Goal: Information Seeking & Learning: Find specific fact

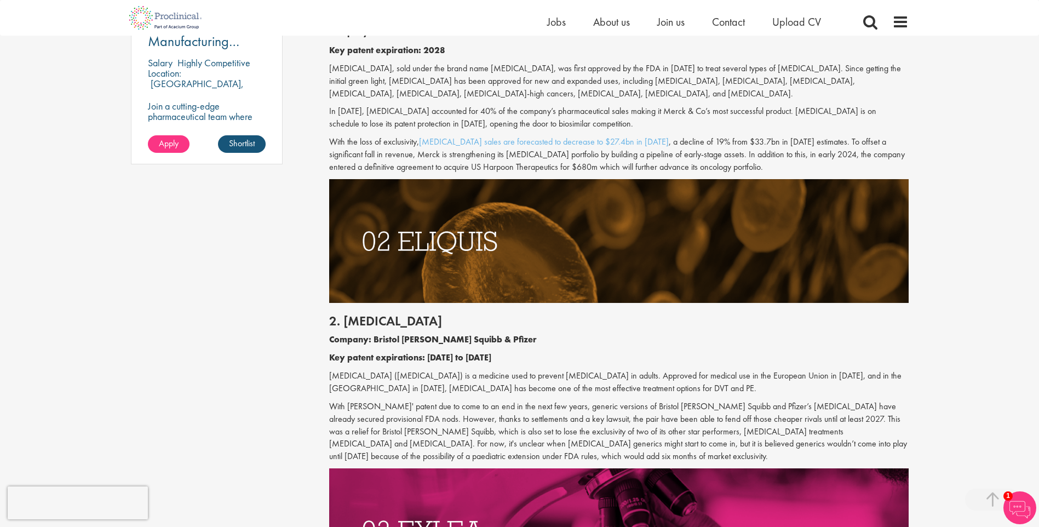
scroll to position [986, 0]
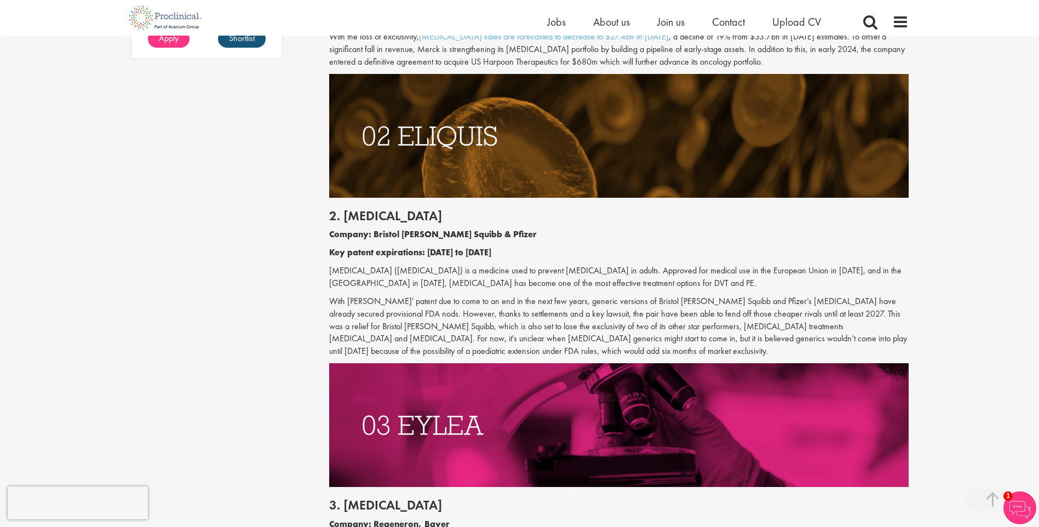
click at [403, 275] on p "[MEDICAL_DATA] ([MEDICAL_DATA]) is a medicine used to prevent [MEDICAL_DATA] in…" at bounding box center [618, 276] width 579 height 25
click at [382, 269] on p "[MEDICAL_DATA] ([MEDICAL_DATA]) is a medicine used to prevent [MEDICAL_DATA] in…" at bounding box center [618, 276] width 579 height 25
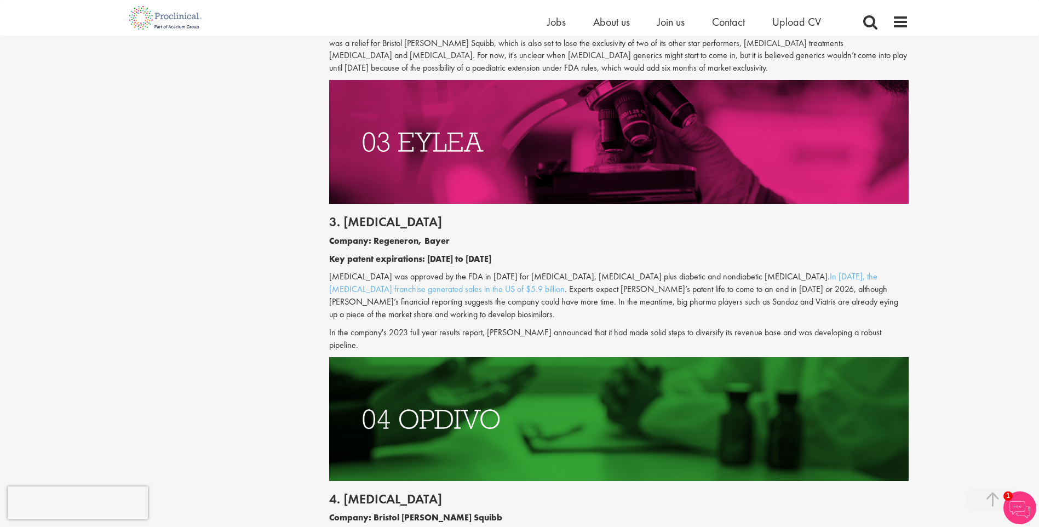
scroll to position [1314, 0]
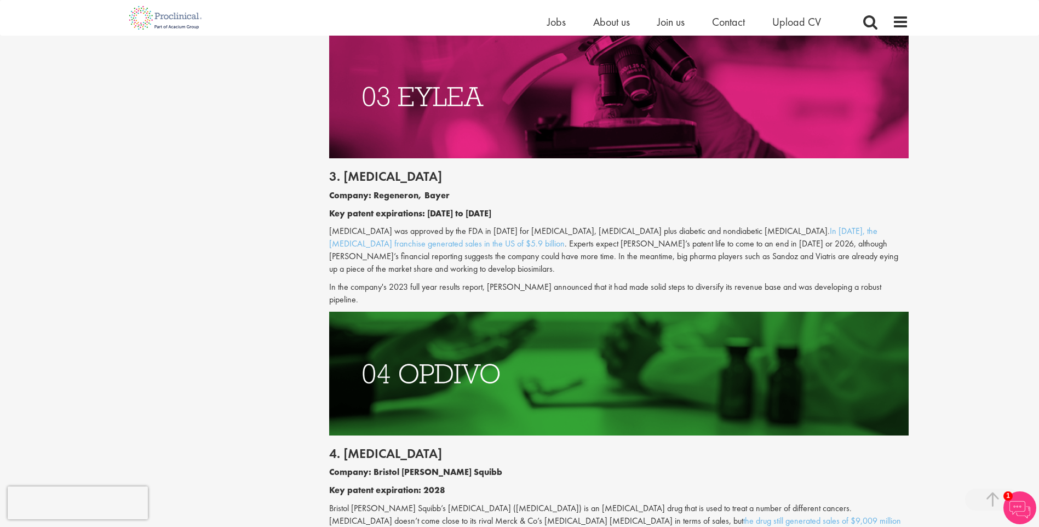
click at [366, 227] on p "[MEDICAL_DATA] was approved by the FDA in [DATE] for [MEDICAL_DATA], [MEDICAL_D…" at bounding box center [618, 250] width 579 height 50
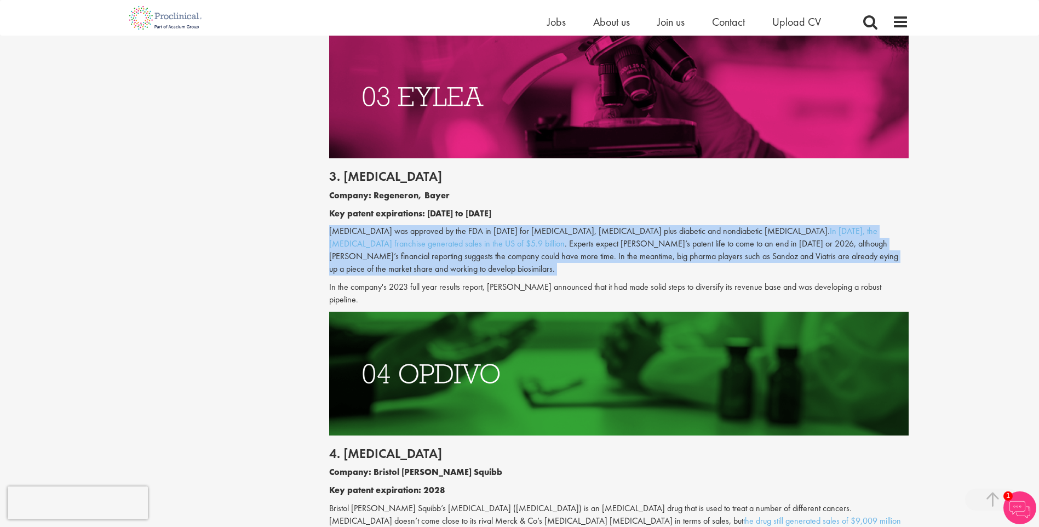
click at [366, 227] on p "[MEDICAL_DATA] was approved by the FDA in [DATE] for [MEDICAL_DATA], [MEDICAL_D…" at bounding box center [618, 250] width 579 height 50
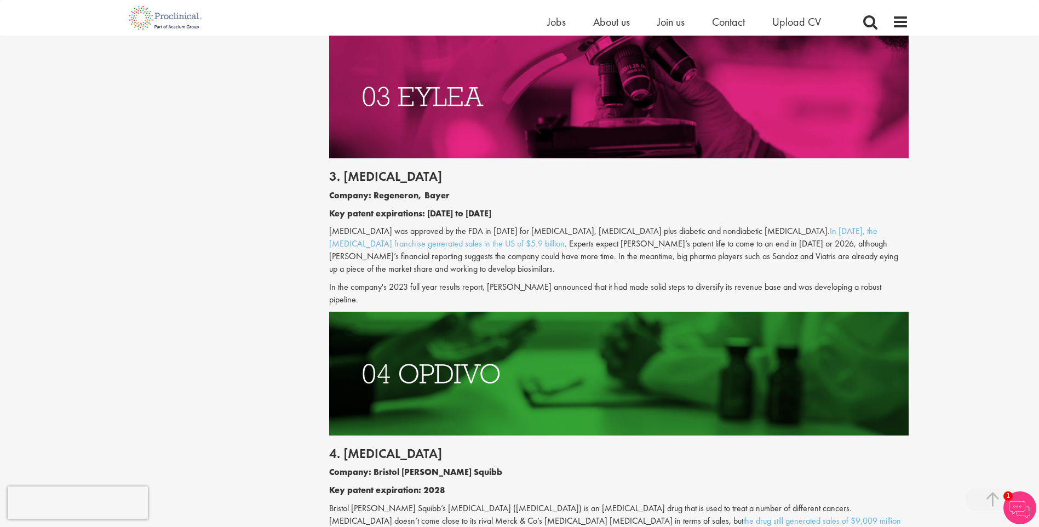
click at [370, 208] on b "Key patent expirations: [DATE] to [DATE]" at bounding box center [410, 213] width 162 height 11
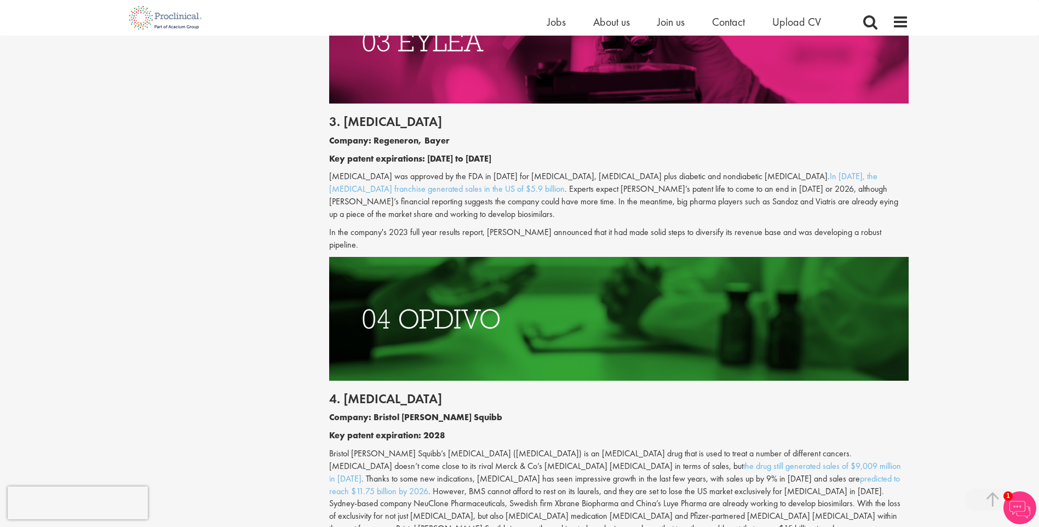
click at [371, 214] on p "[MEDICAL_DATA] was approved by the FDA in [DATE] for [MEDICAL_DATA], [MEDICAL_D…" at bounding box center [618, 195] width 579 height 50
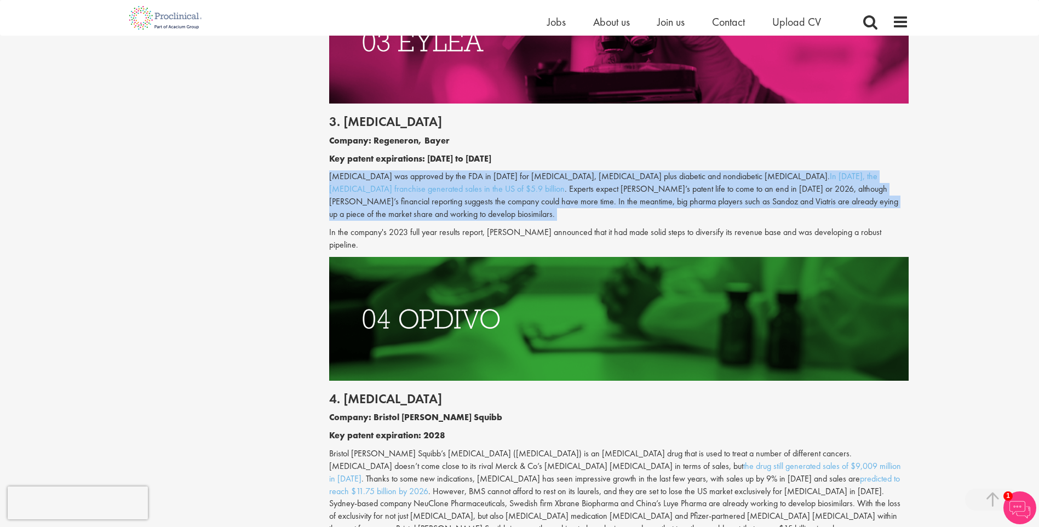
click at [371, 214] on p "[MEDICAL_DATA] was approved by the FDA in [DATE] for [MEDICAL_DATA], [MEDICAL_D…" at bounding box center [618, 195] width 579 height 50
click at [394, 211] on p "[MEDICAL_DATA] was approved by the FDA in [DATE] for [MEDICAL_DATA], [MEDICAL_D…" at bounding box center [618, 195] width 579 height 50
